Goal: Task Accomplishment & Management: Manage account settings

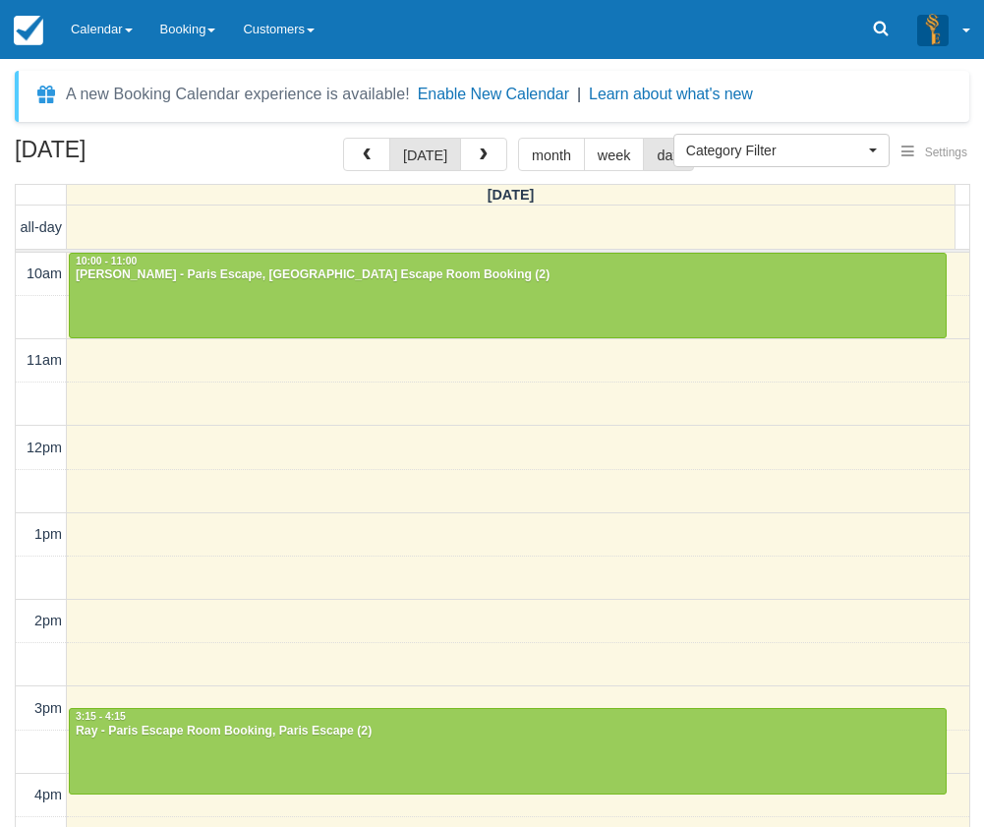
select select
click at [135, 4] on link "Calendar" at bounding box center [101, 29] width 89 height 59
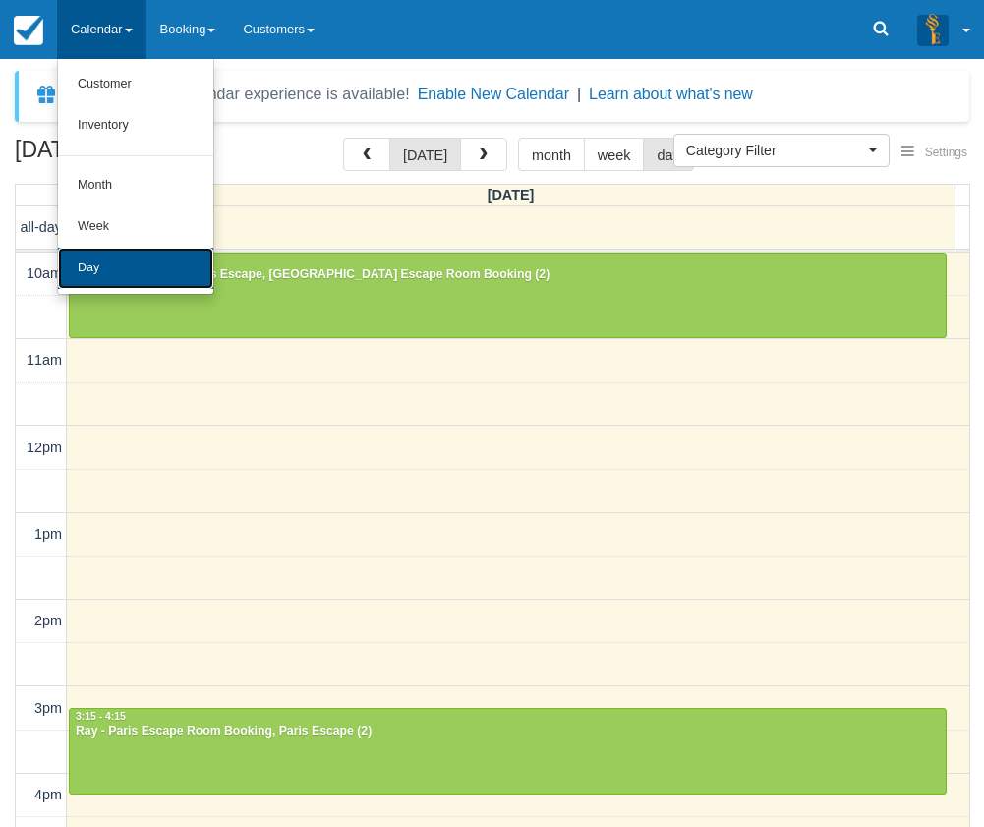
click at [163, 278] on link "Day" at bounding box center [135, 268] width 155 height 41
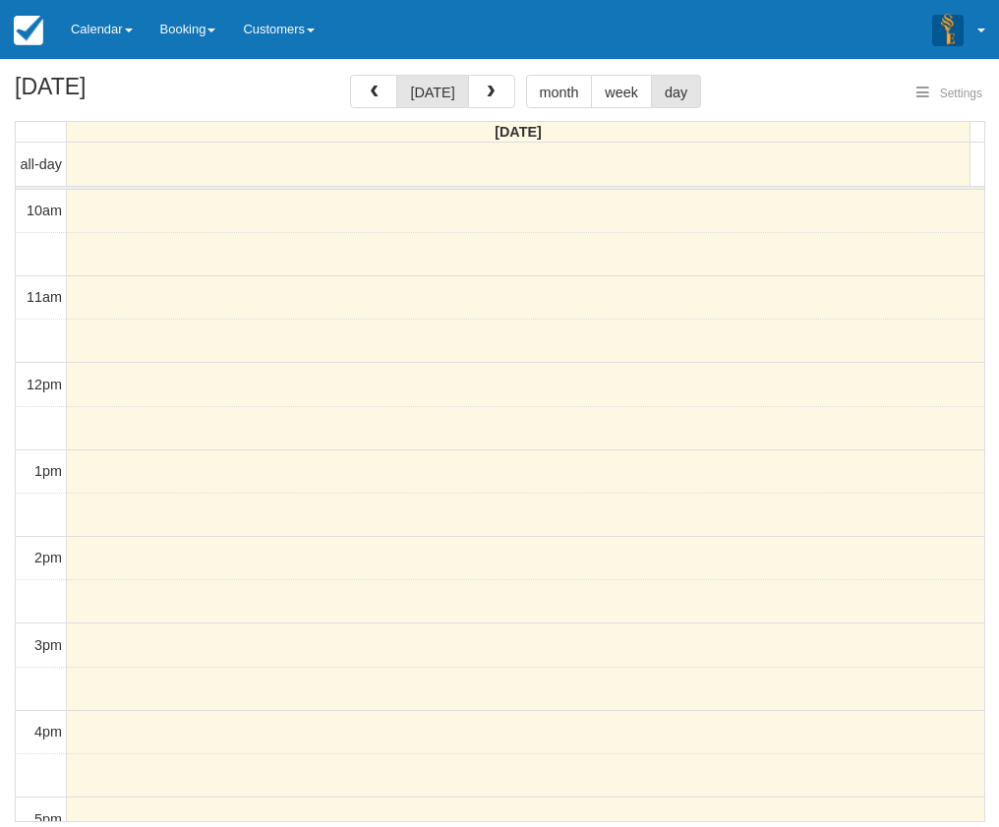
select select
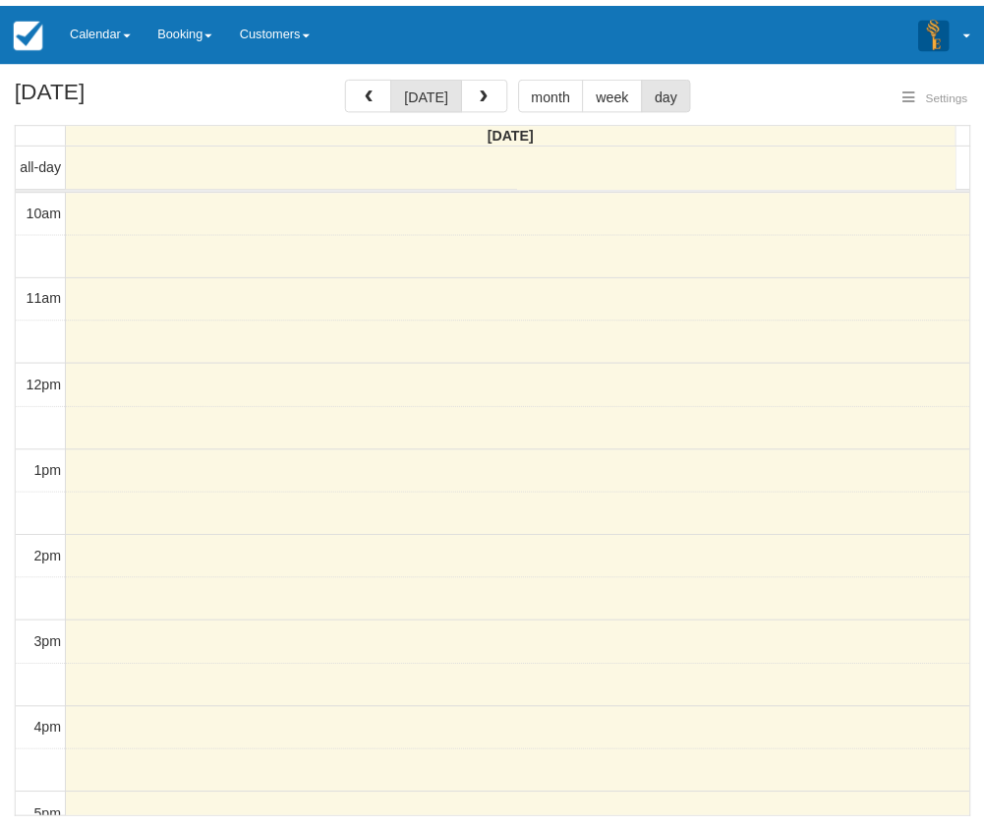
scroll to position [262, 0]
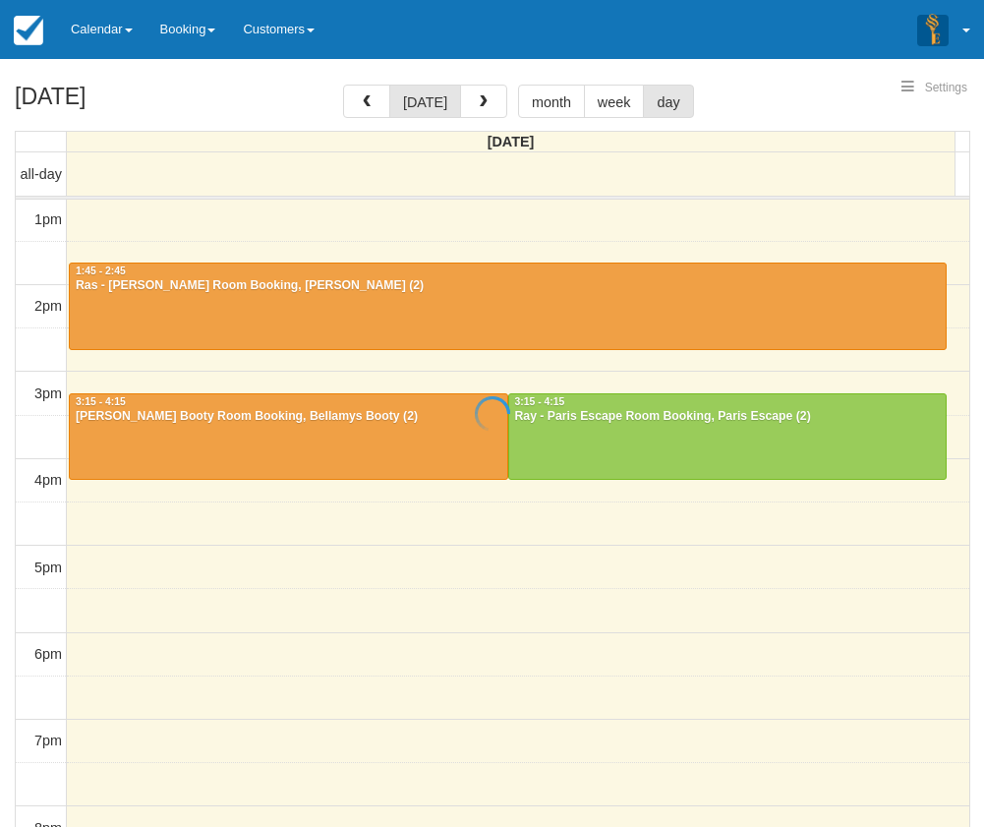
select select
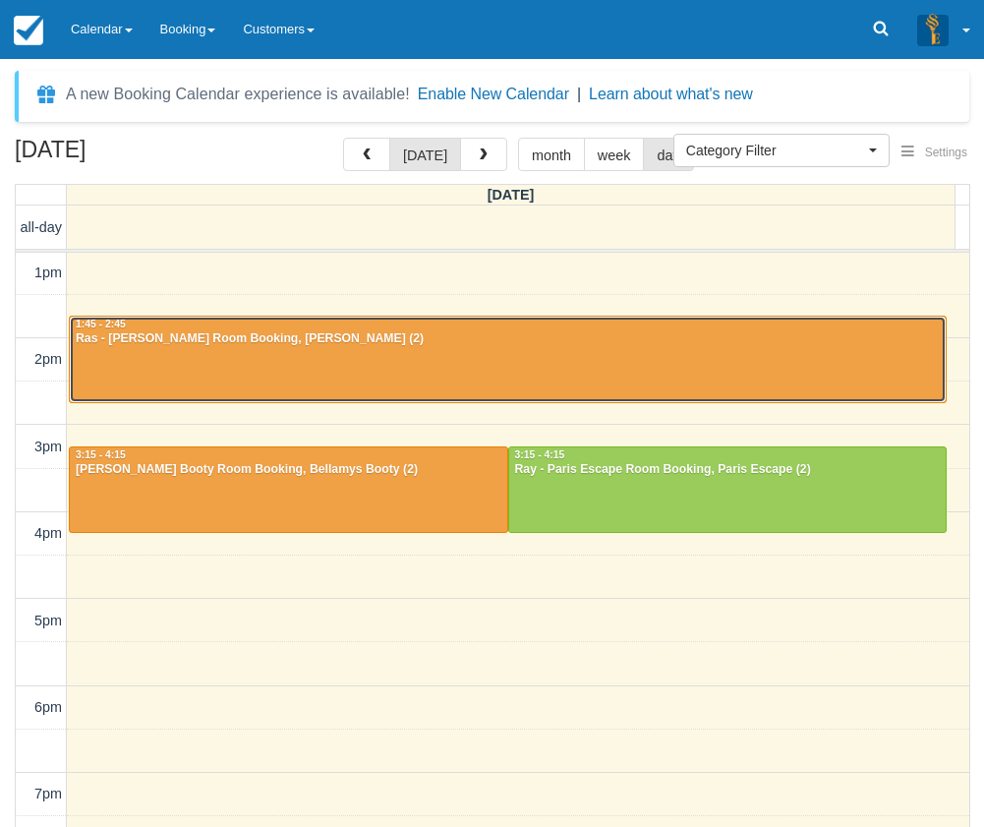
click at [251, 356] on div at bounding box center [508, 359] width 876 height 85
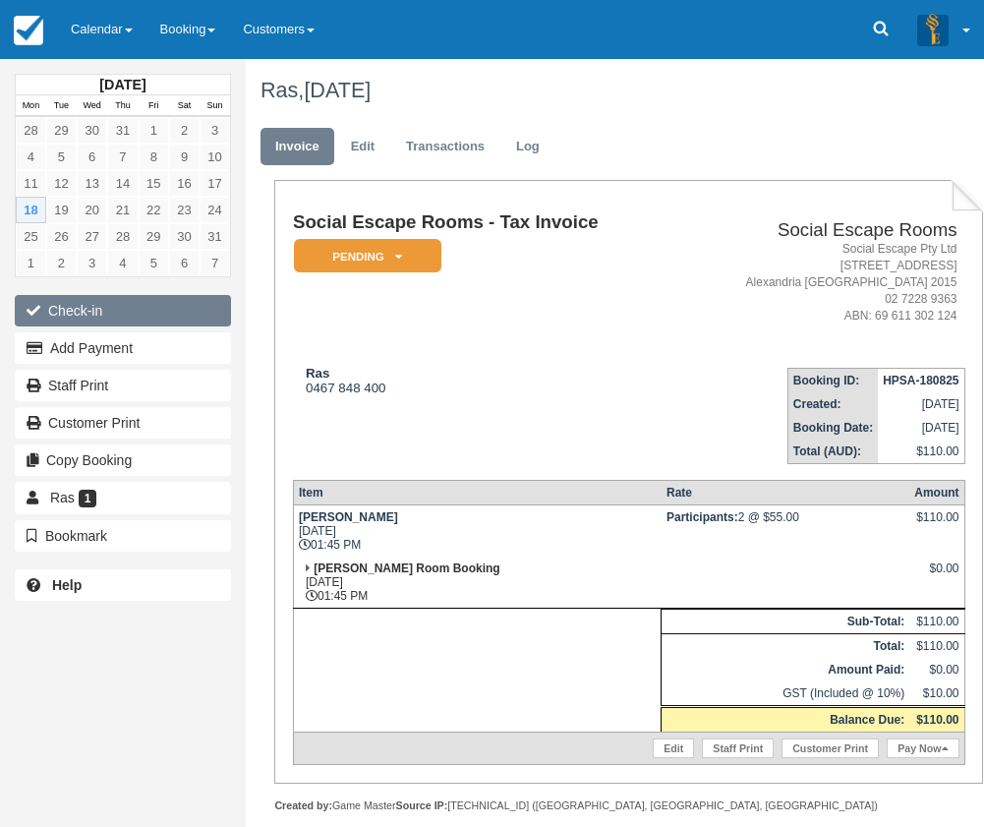
click at [126, 318] on button "Check-in" at bounding box center [123, 310] width 216 height 31
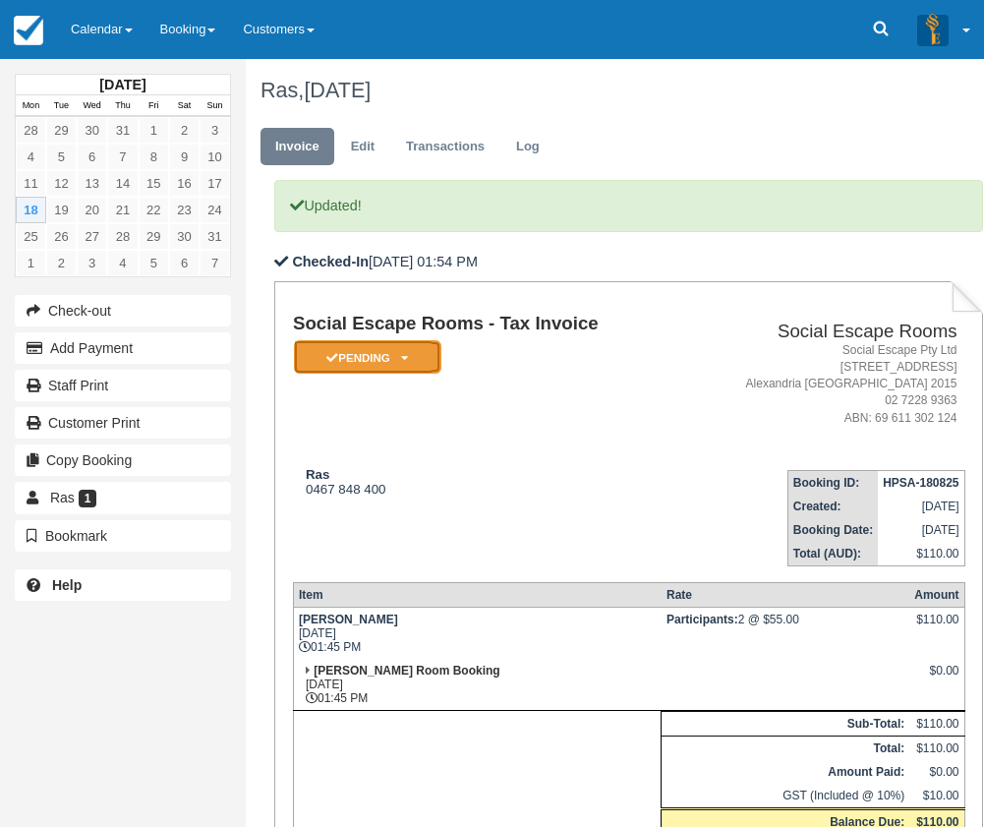
click at [417, 363] on em "Pending" at bounding box center [368, 357] width 148 height 34
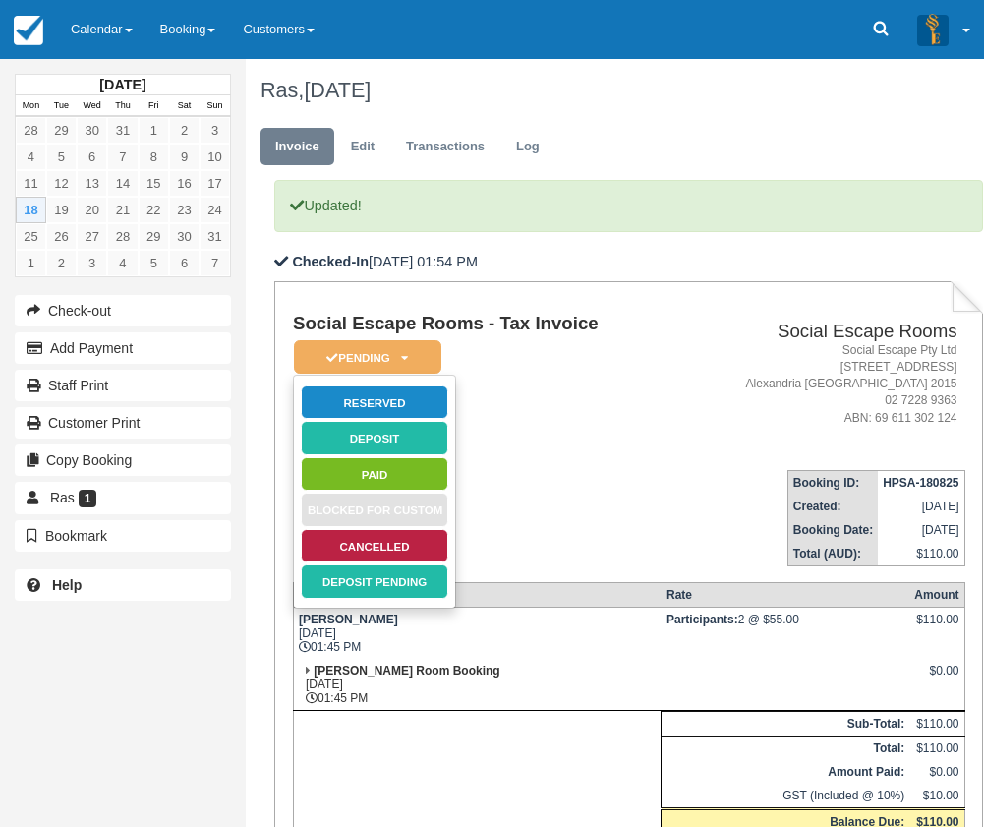
click at [495, 369] on td "Social Escape Rooms - Tax Invoice Pending   Reserved Deposit Paid Blocked for C…" at bounding box center [486, 384] width 386 height 140
click at [415, 354] on em "Pending" at bounding box center [368, 357] width 148 height 34
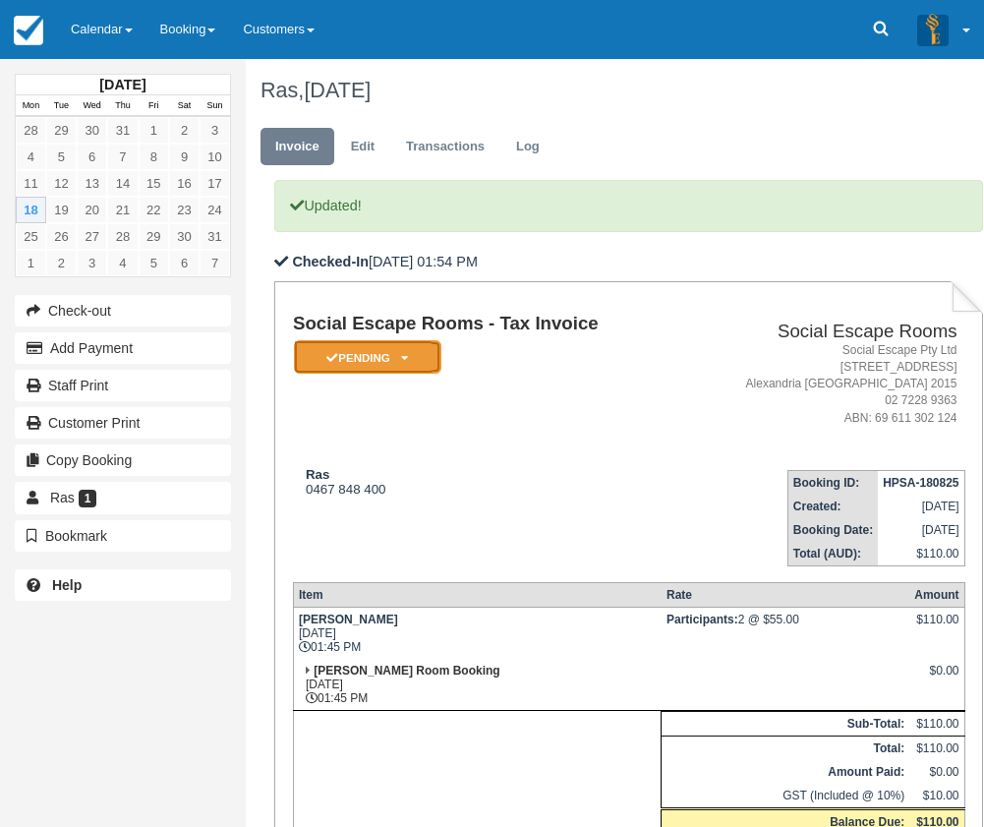
click at [397, 356] on em "Pending" at bounding box center [368, 357] width 148 height 34
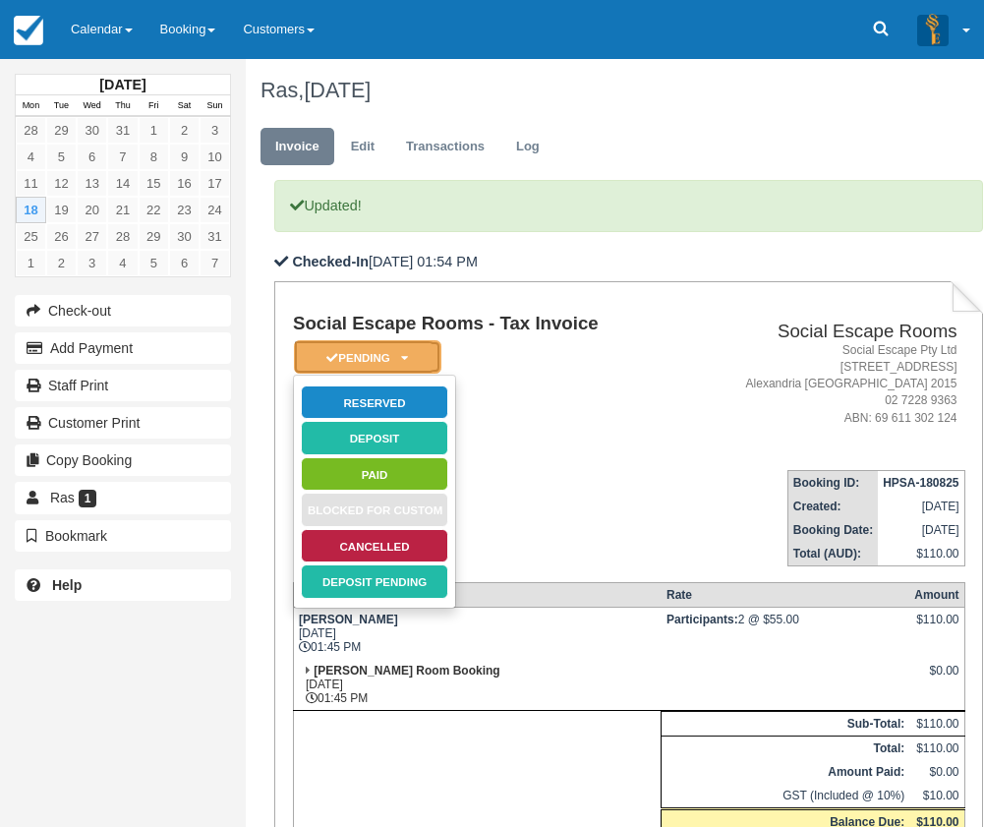
click at [390, 347] on em "Pending" at bounding box center [368, 357] width 148 height 34
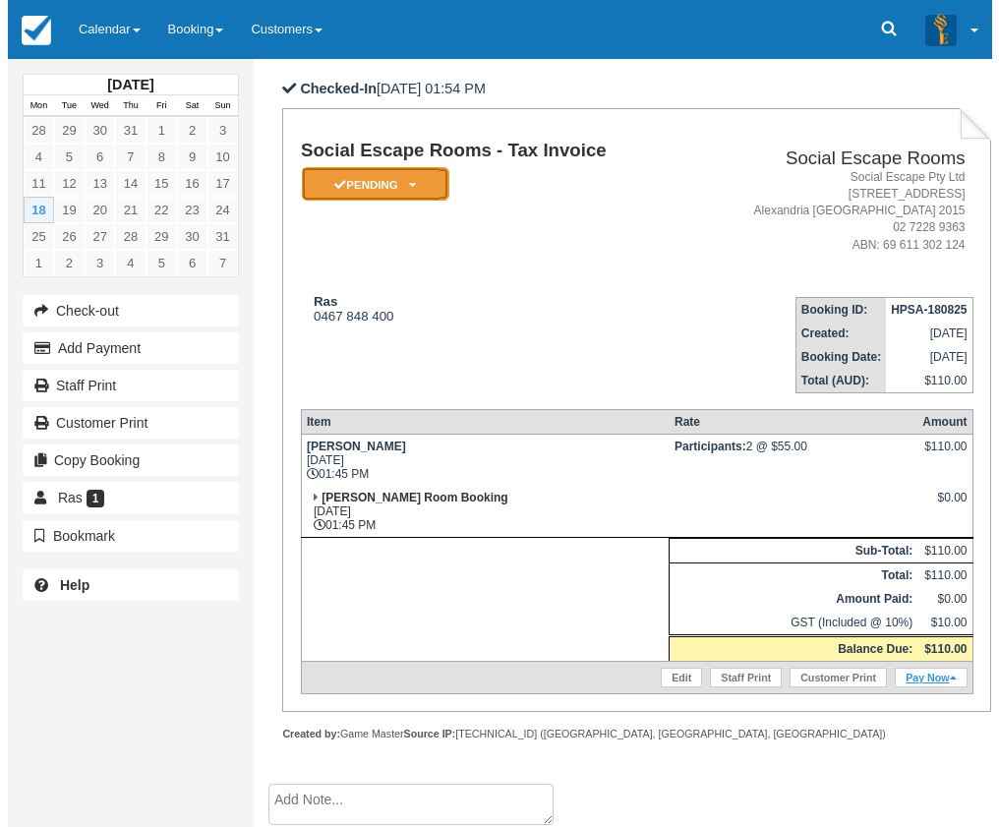
scroll to position [197, 0]
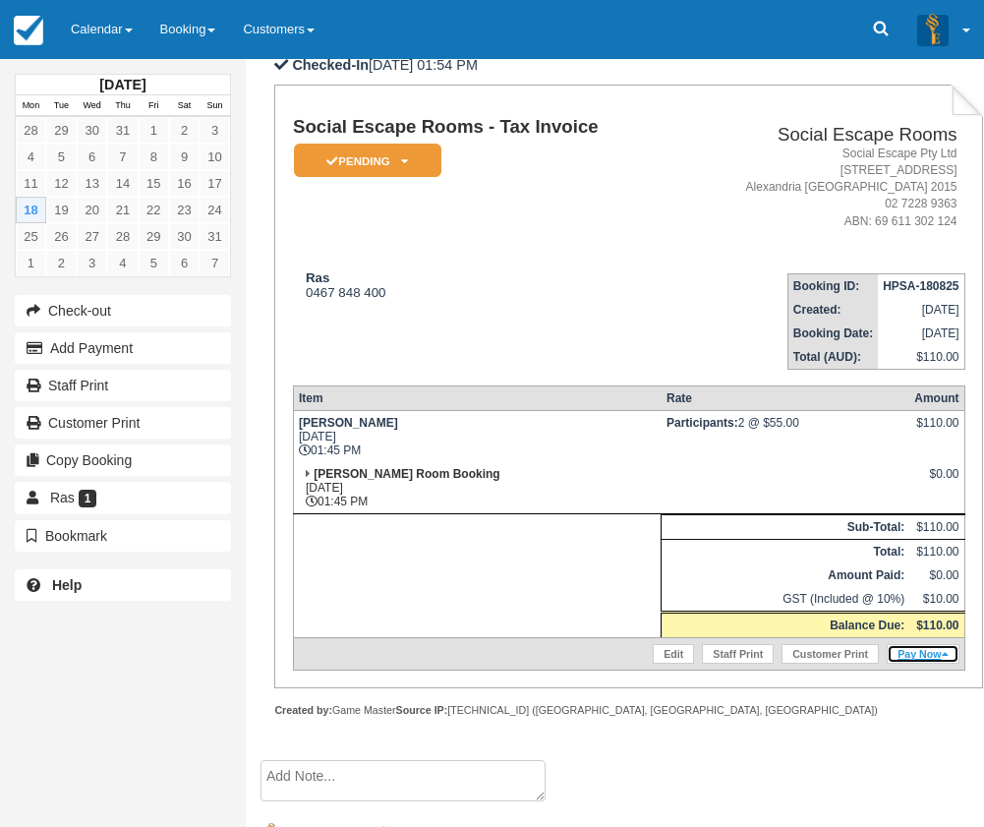
click at [924, 652] on link "Pay Now" at bounding box center [923, 654] width 72 height 20
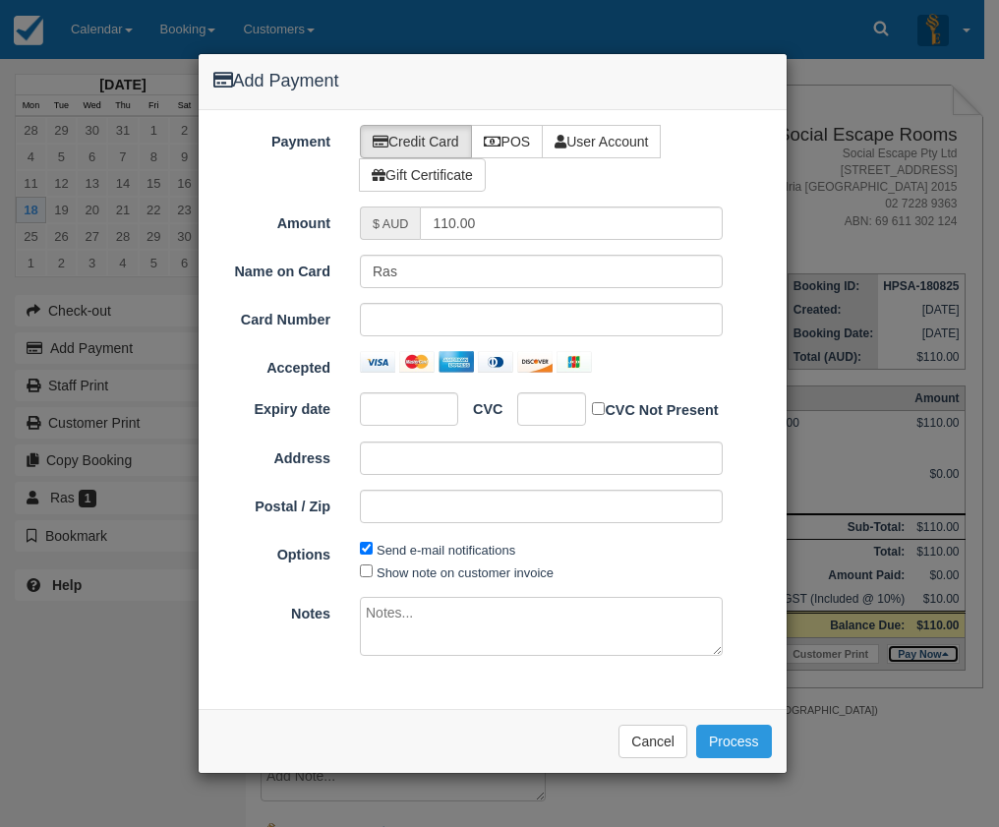
type input "18/08/2025"
click at [499, 140] on icon at bounding box center [493, 142] width 18 height 14
radio input "true"
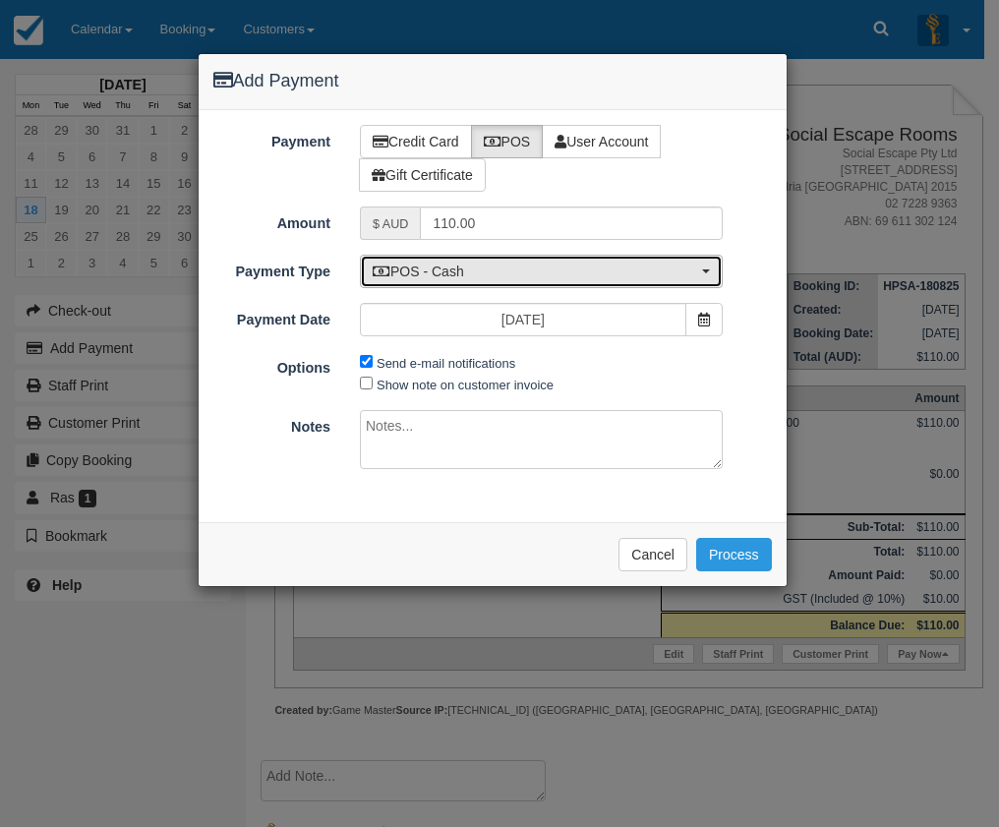
click at [437, 268] on span "POS - Cash" at bounding box center [535, 272] width 325 height 20
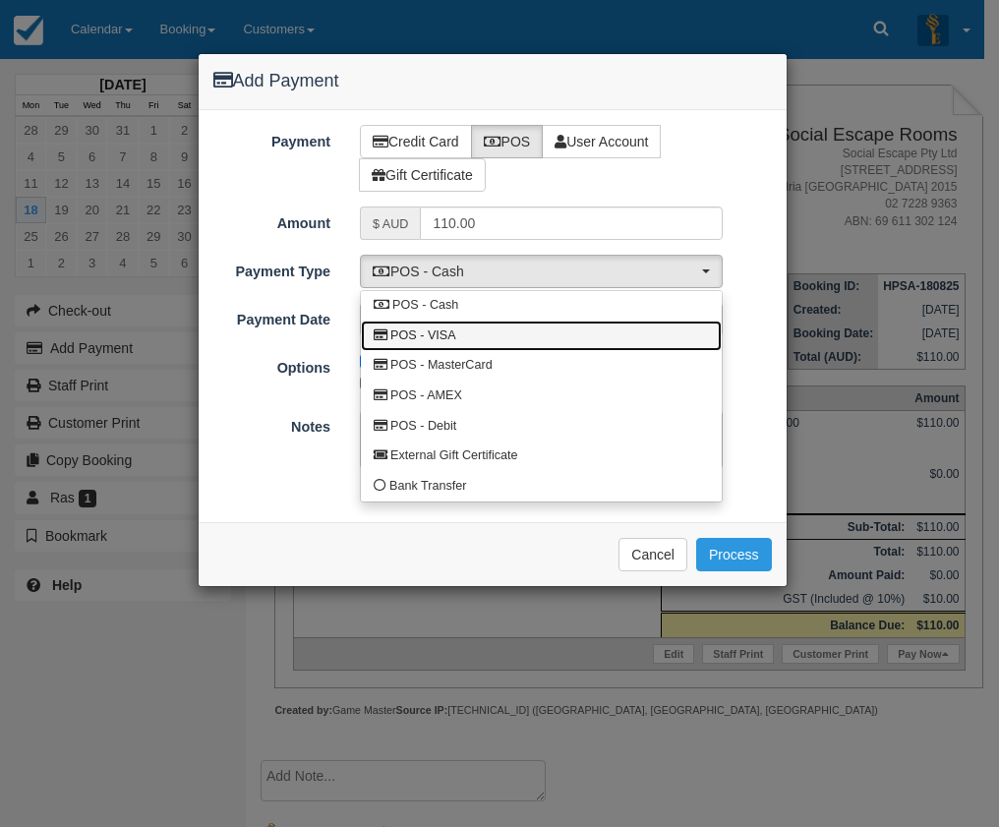
click at [447, 340] on span "POS - VISA" at bounding box center [423, 337] width 66 height 18
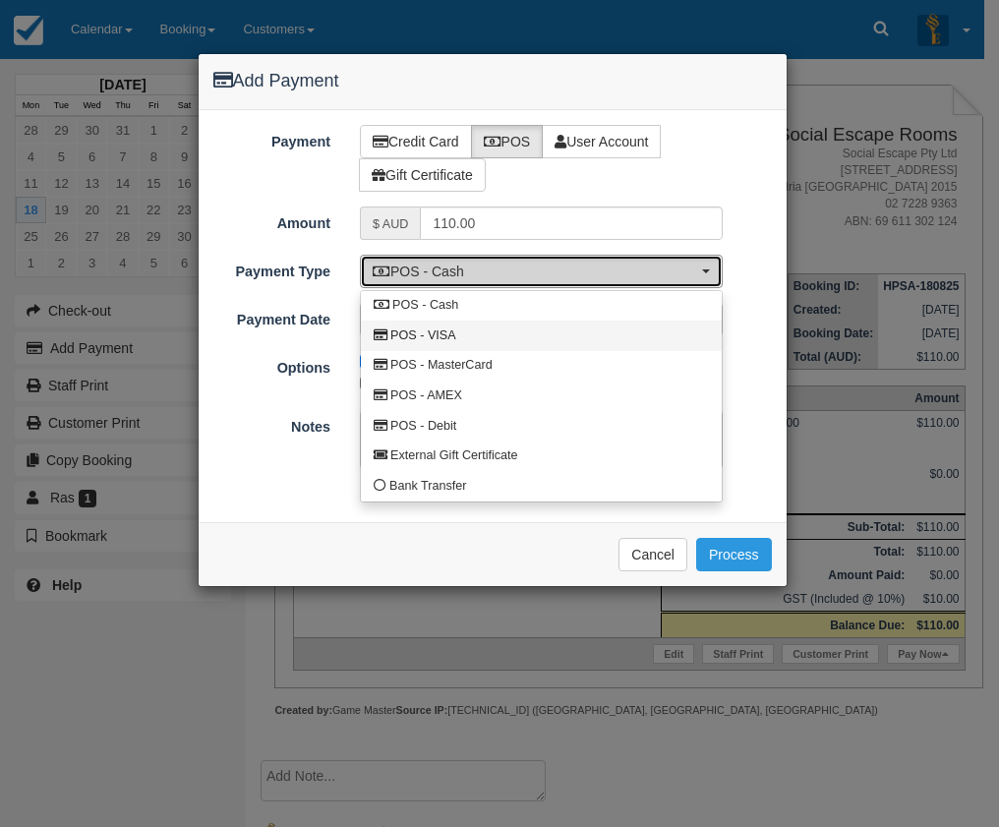
select select "VISA"
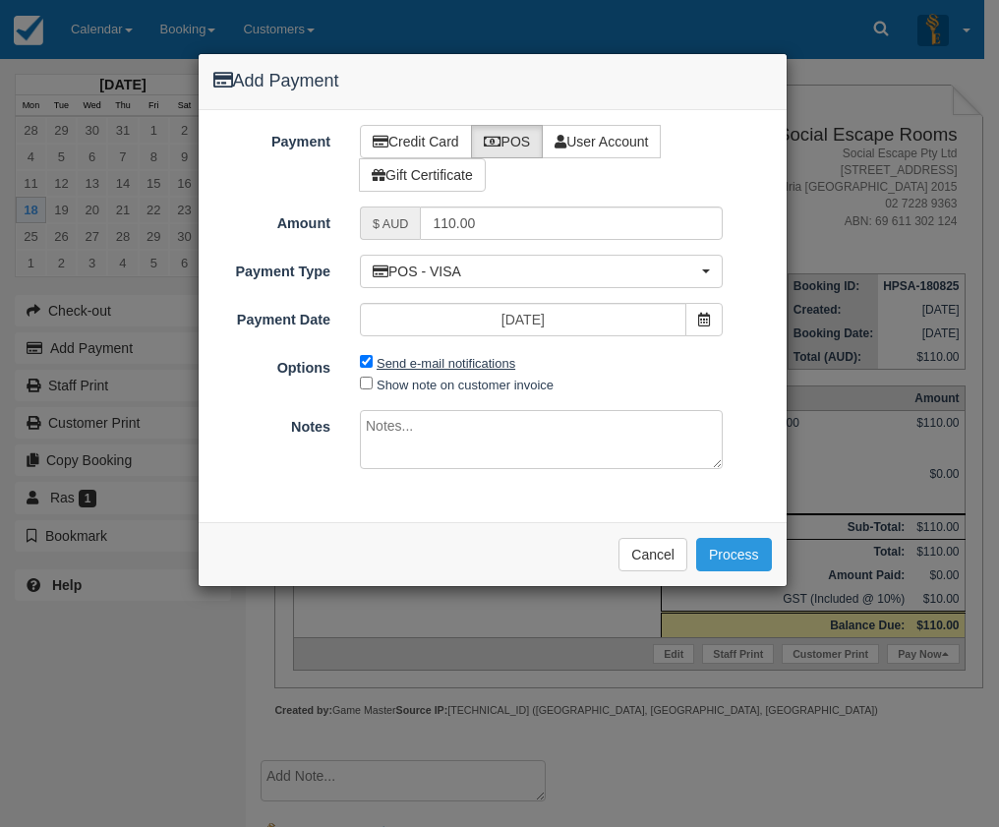
click at [412, 366] on label "Send e-mail notifications" at bounding box center [446, 363] width 139 height 15
click at [373, 366] on input "Send e-mail notifications" at bounding box center [366, 361] width 13 height 13
checkbox input "false"
click at [752, 556] on button "Process" at bounding box center [734, 554] width 76 height 33
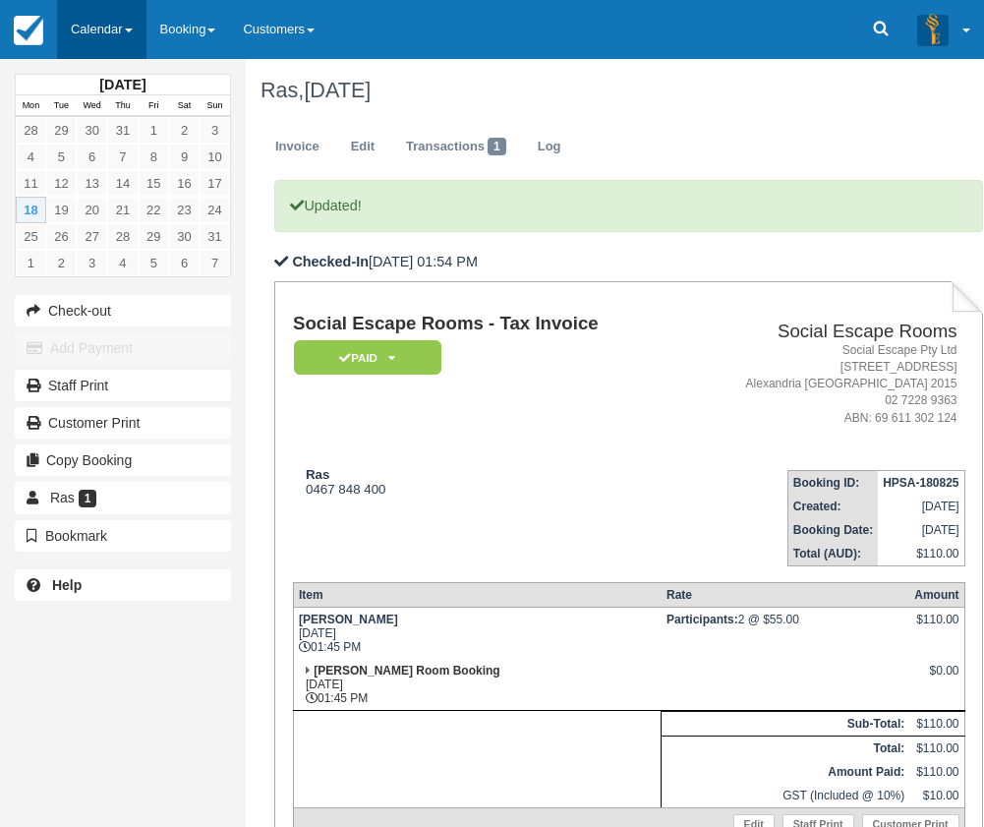
click at [107, 30] on link "Calendar" at bounding box center [101, 29] width 89 height 59
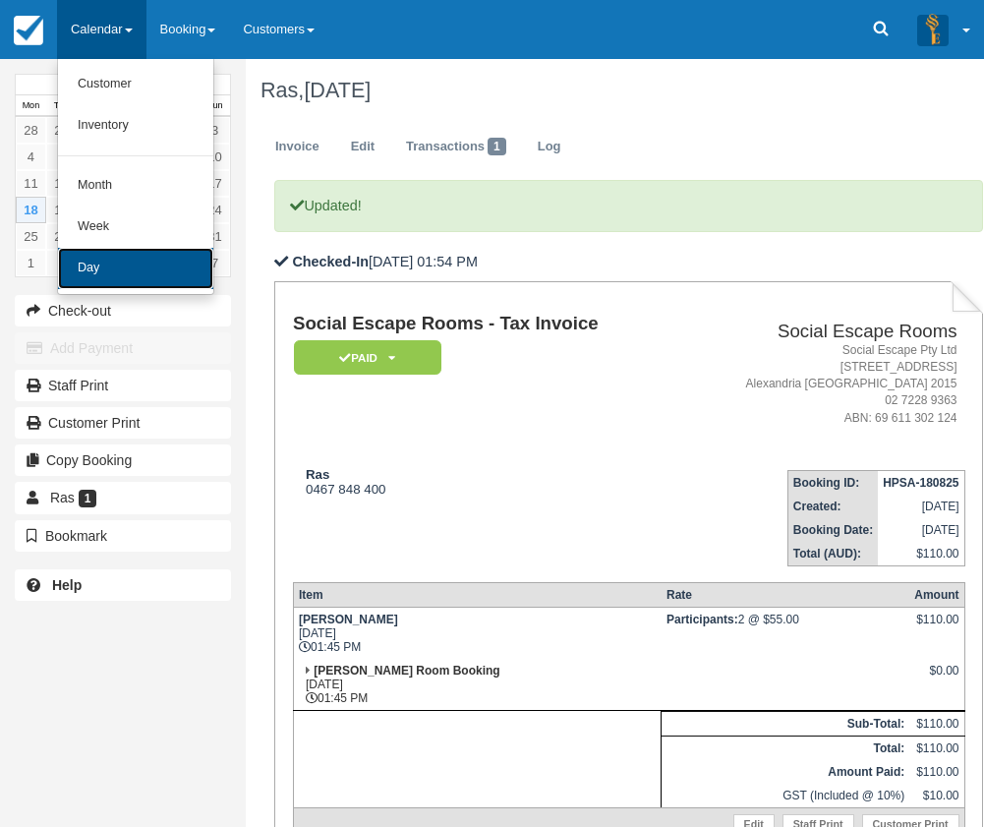
click at [137, 255] on link "Day" at bounding box center [135, 268] width 155 height 41
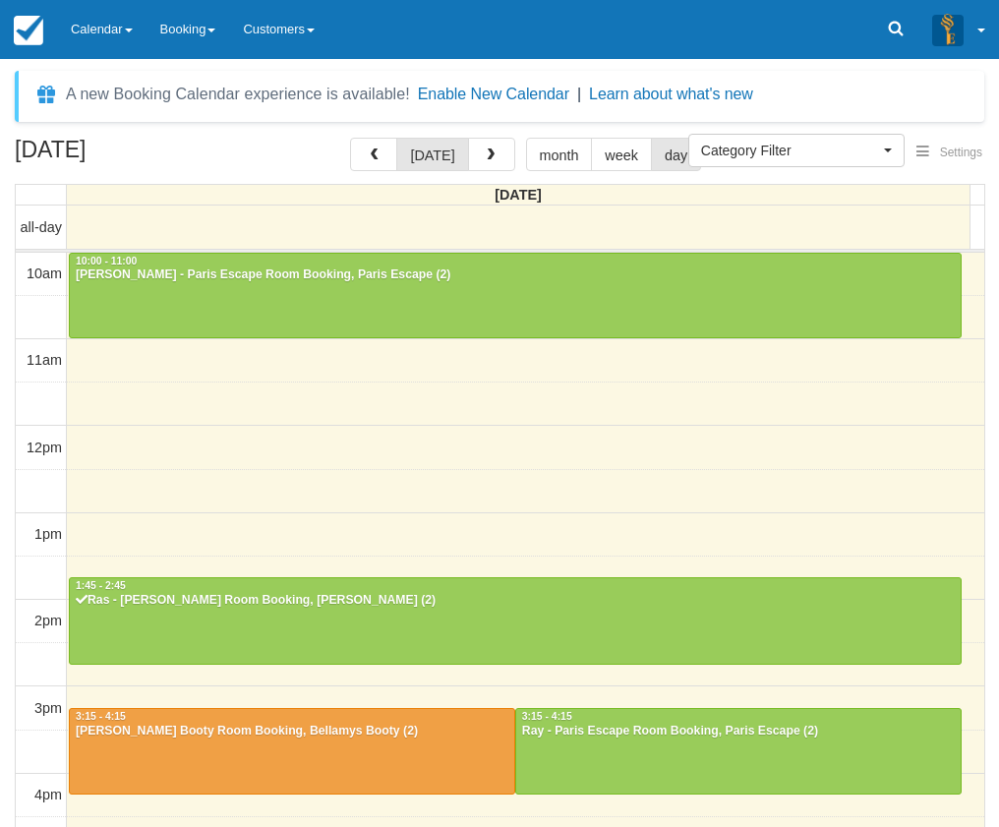
select select
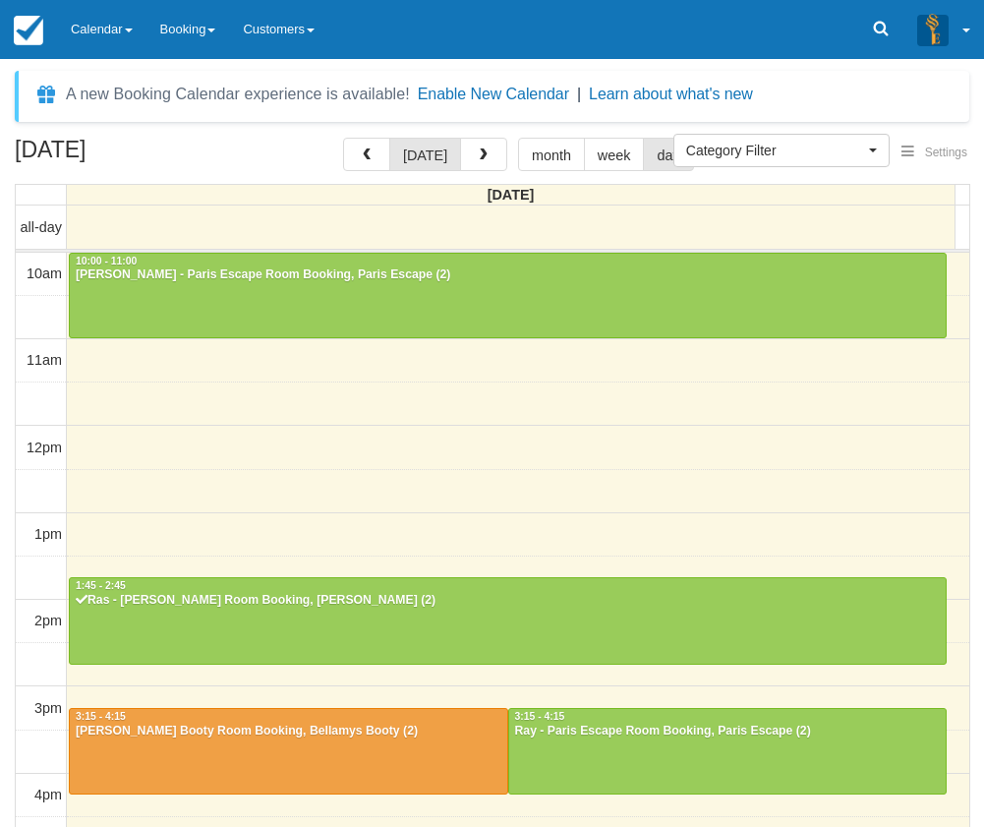
scroll to position [262, 0]
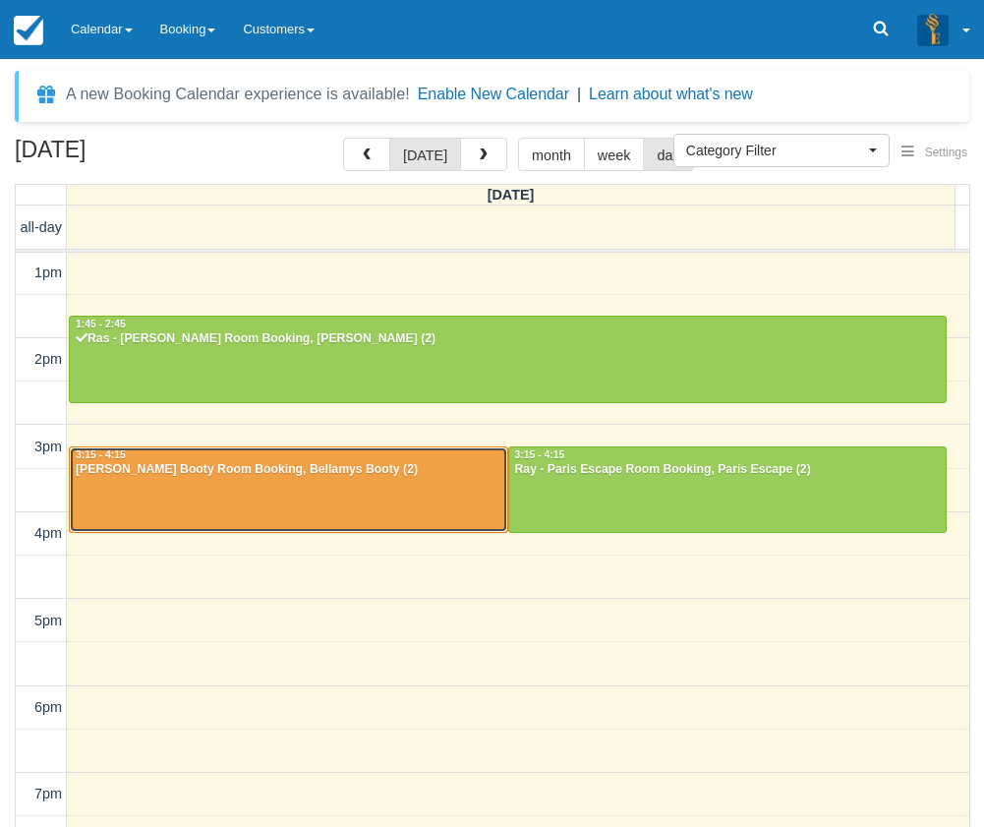
click at [326, 477] on div "Kate - Bellamys Booty Room Booking, Bellamys Booty (2)" at bounding box center [289, 470] width 428 height 16
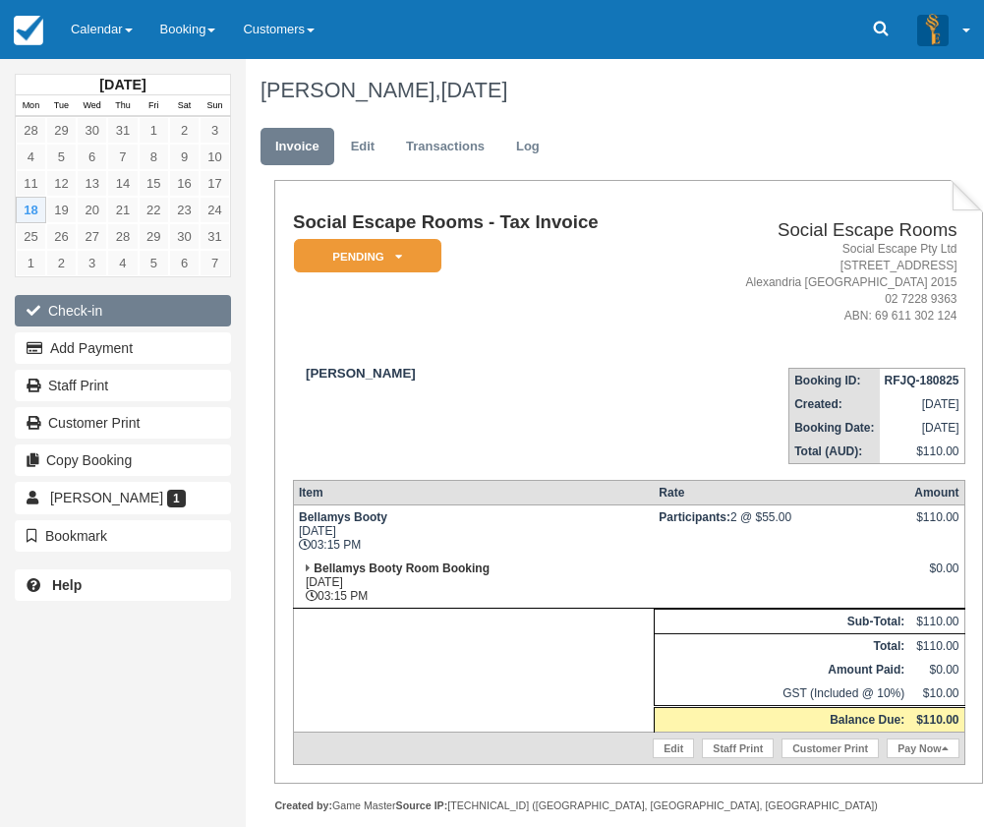
click at [143, 317] on button "Check-in" at bounding box center [123, 310] width 216 height 31
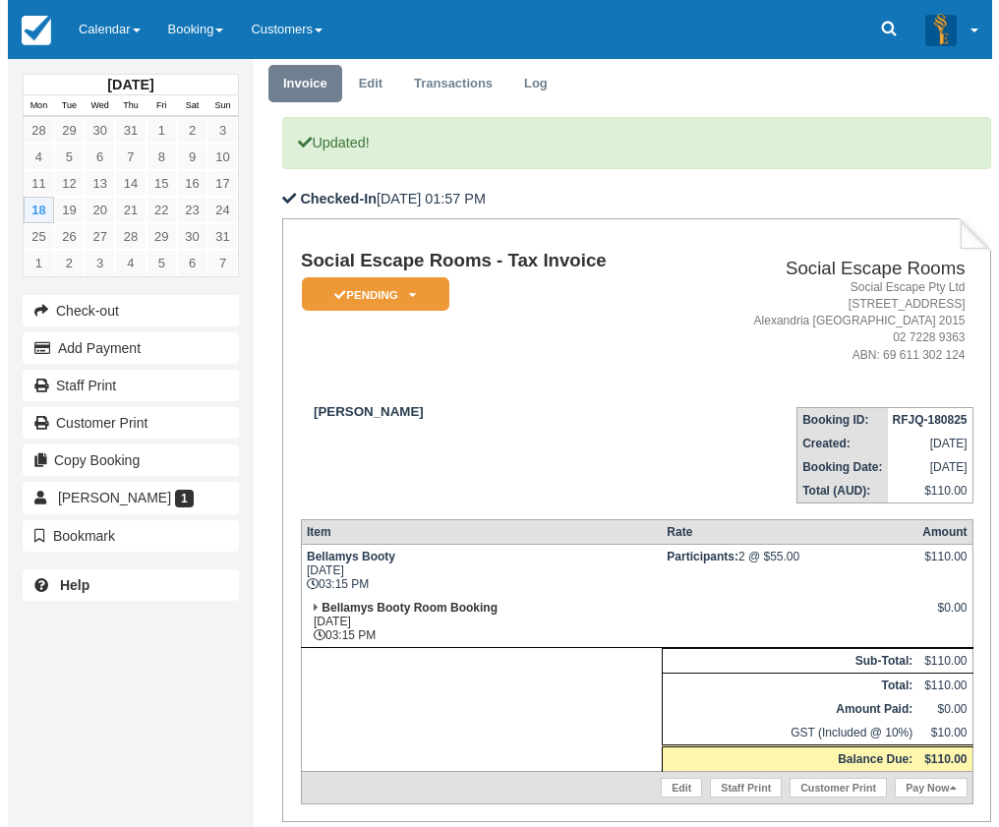
scroll to position [295, 0]
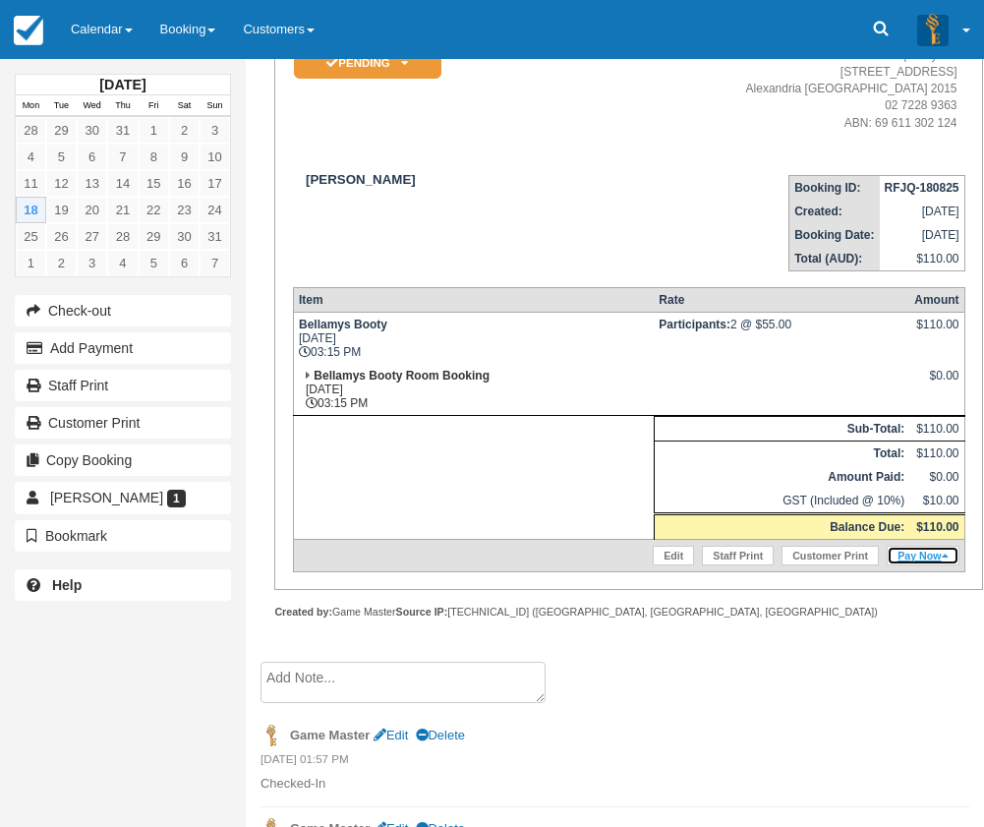
click at [909, 553] on link "Pay Now" at bounding box center [923, 556] width 72 height 20
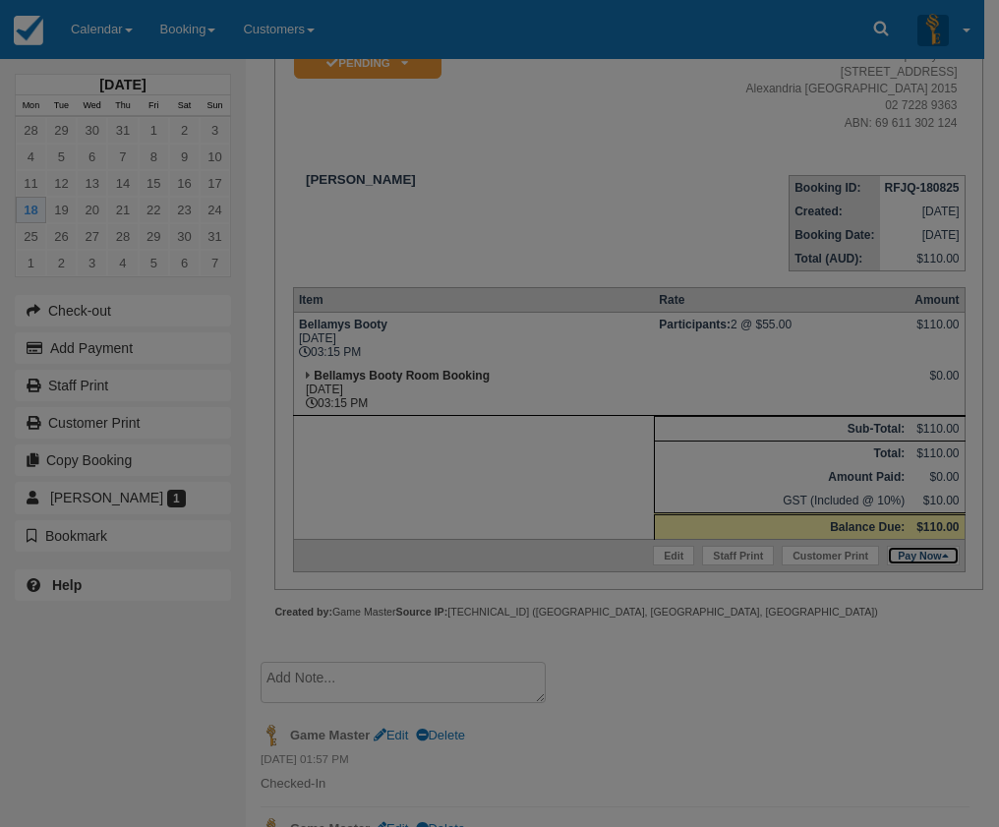
type input "[DATE]"
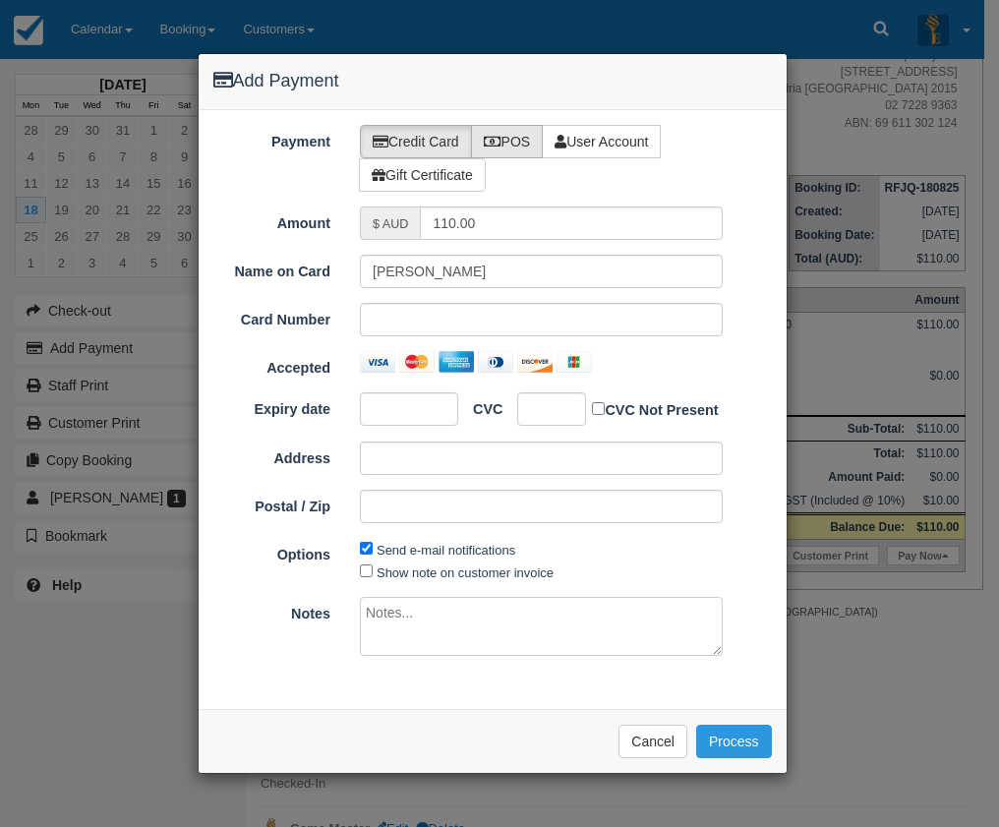
click at [492, 145] on icon at bounding box center [493, 142] width 18 height 14
radio input "true"
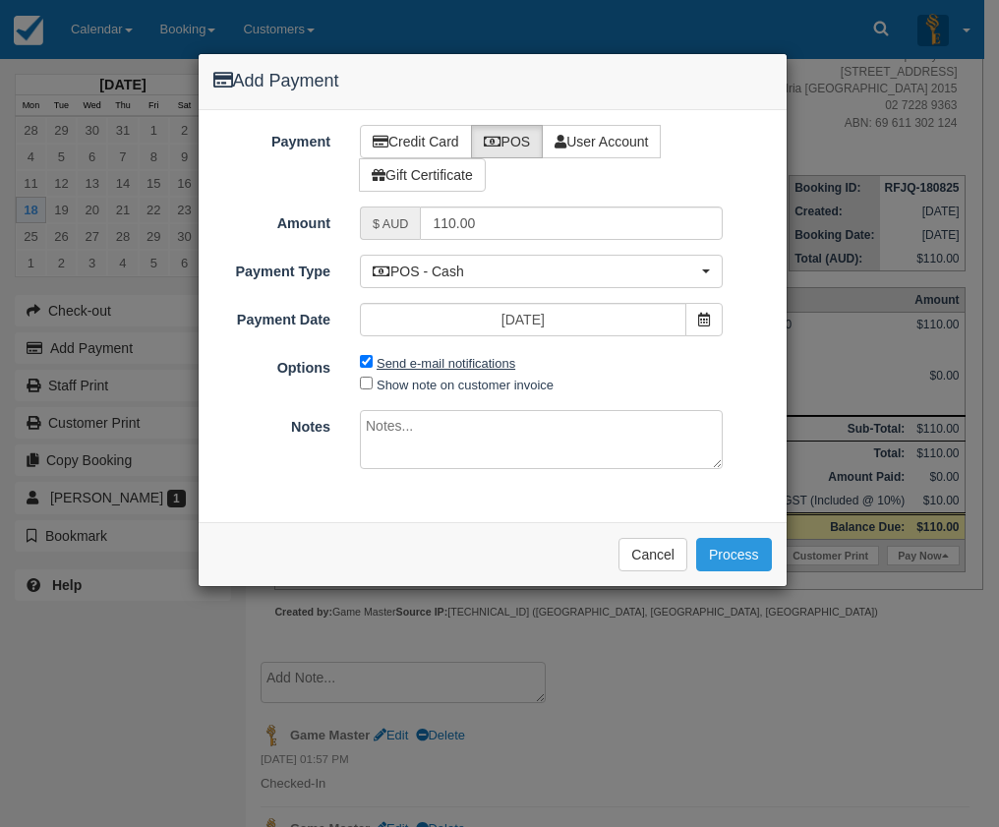
click at [428, 362] on label "Send e-mail notifications" at bounding box center [446, 363] width 139 height 15
click at [373, 362] on input "Send e-mail notifications" at bounding box center [366, 361] width 13 height 13
checkbox input "false"
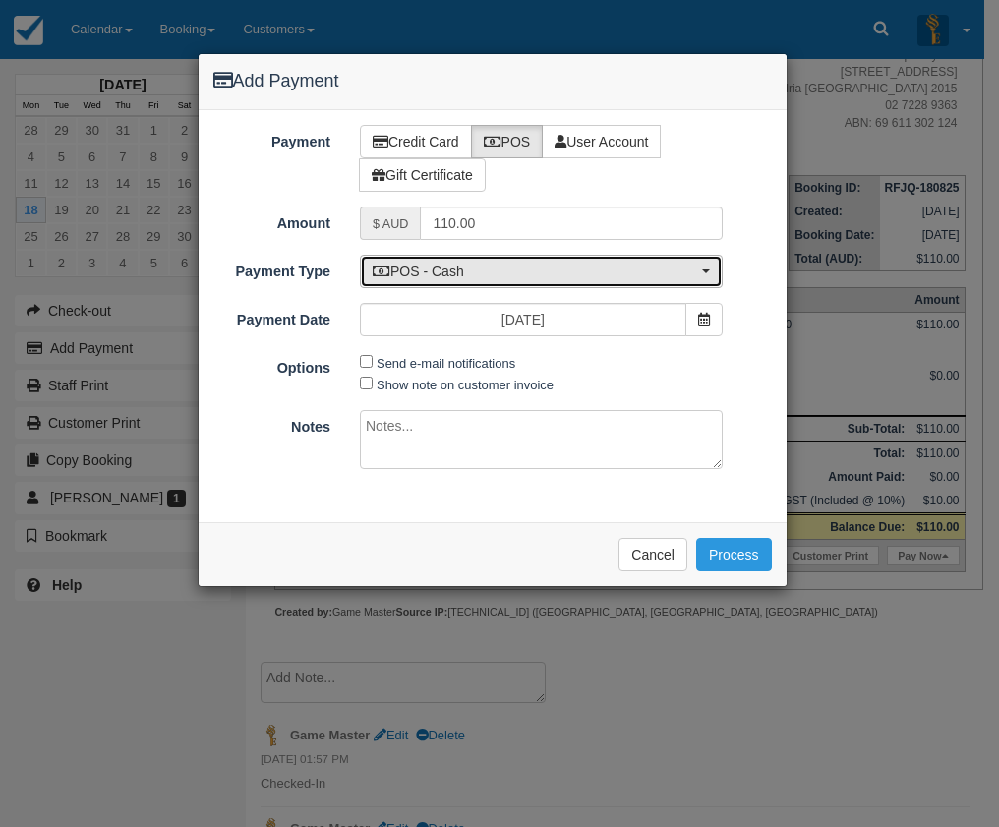
click at [459, 270] on span "POS - Cash" at bounding box center [535, 272] width 325 height 20
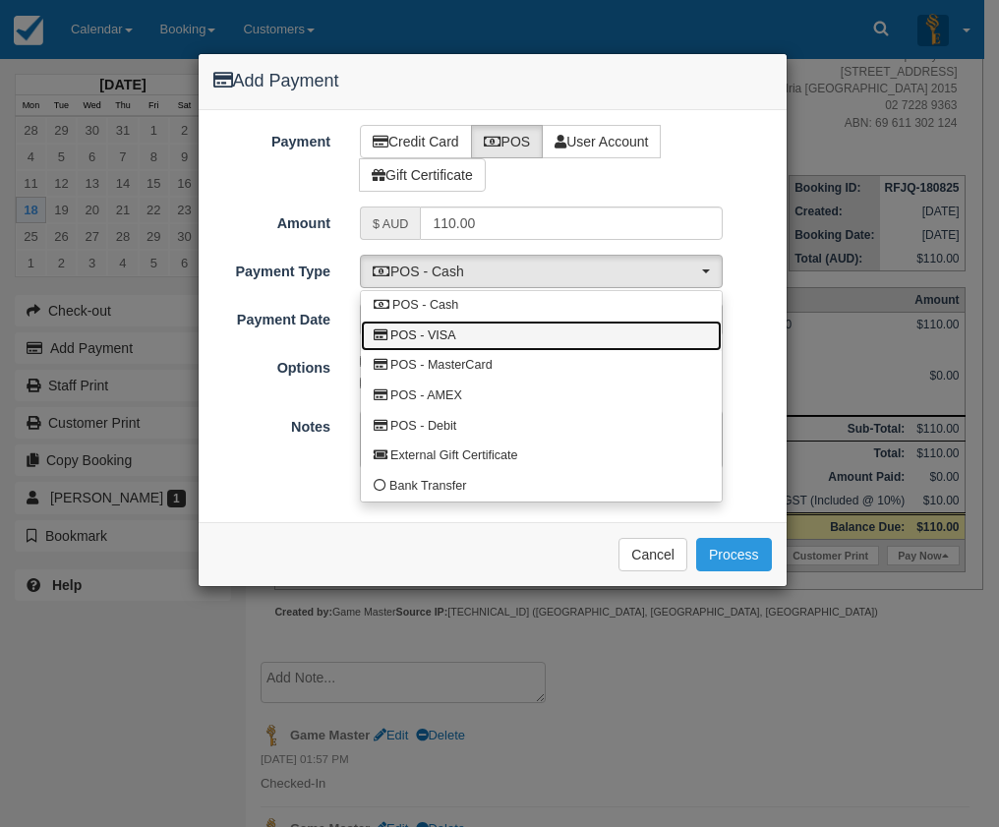
click at [459, 334] on link "POS - VISA" at bounding box center [541, 336] width 361 height 30
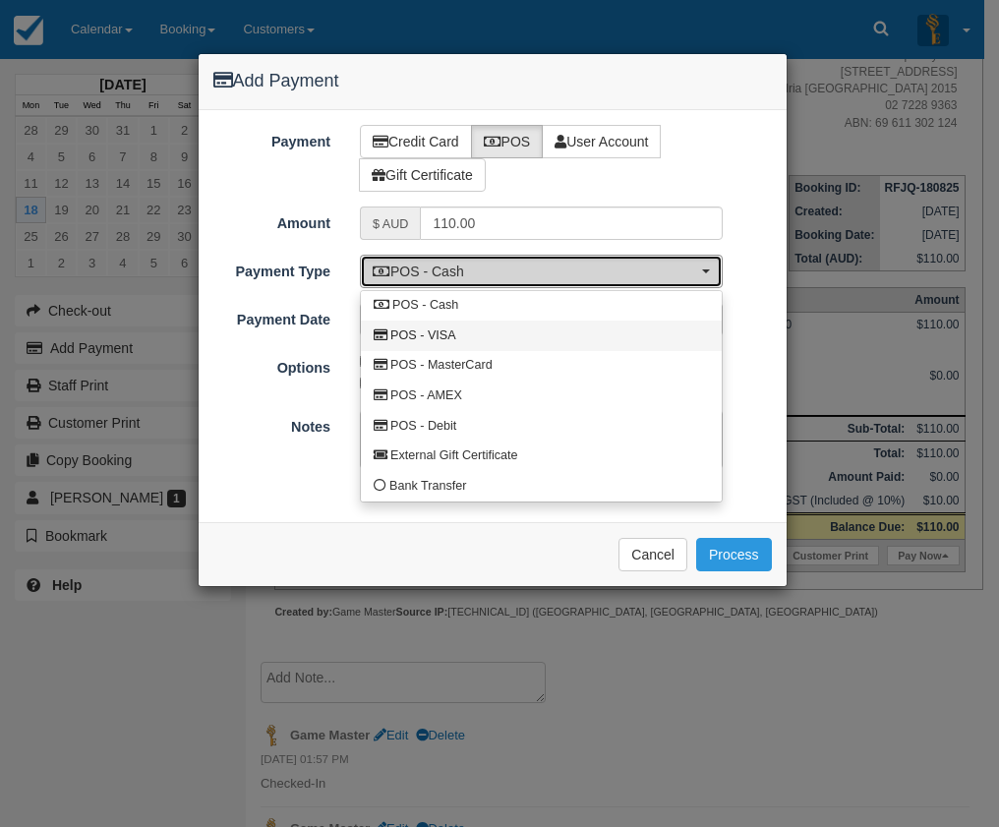
select select "VISA"
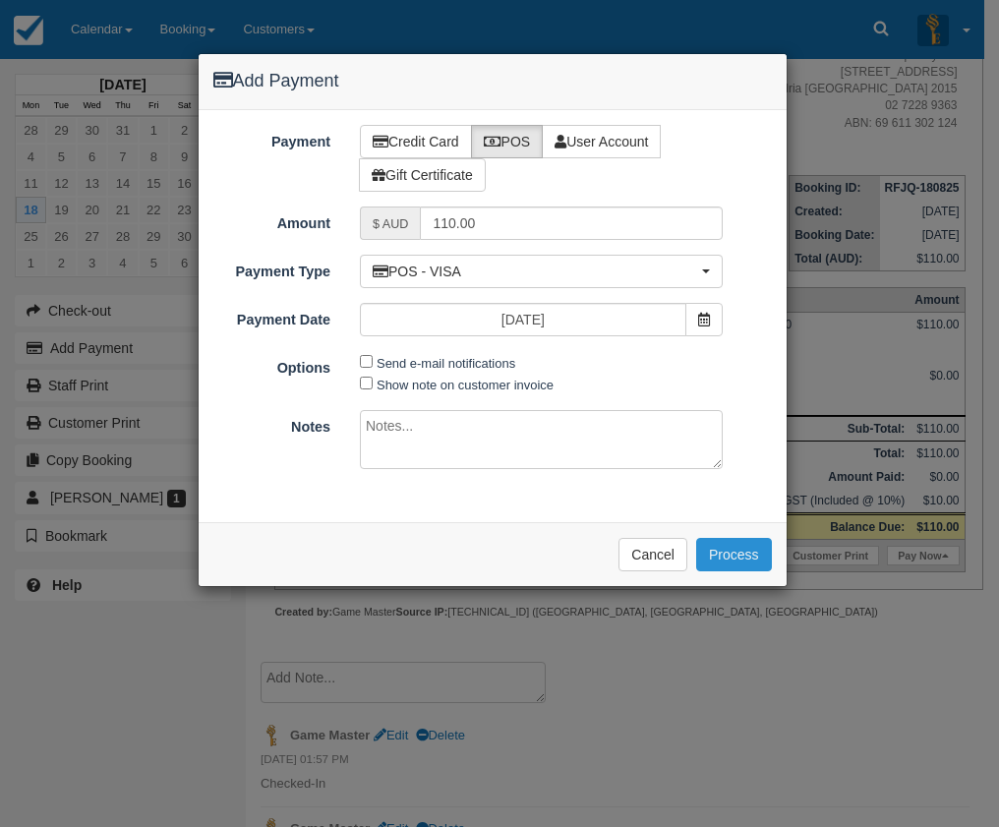
click at [728, 551] on button "Process" at bounding box center [734, 554] width 76 height 33
